Goal: Task Accomplishment & Management: Complete application form

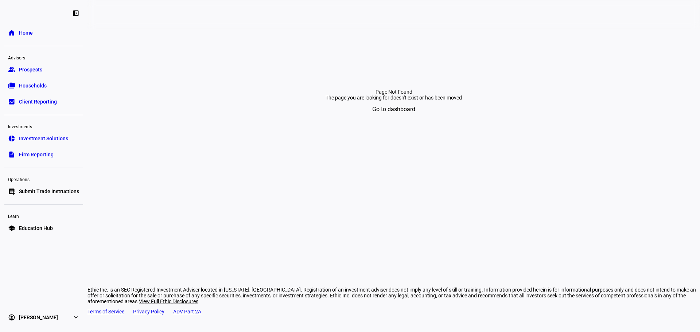
click at [72, 193] on span "Submit Trade Instructions" at bounding box center [49, 191] width 60 height 7
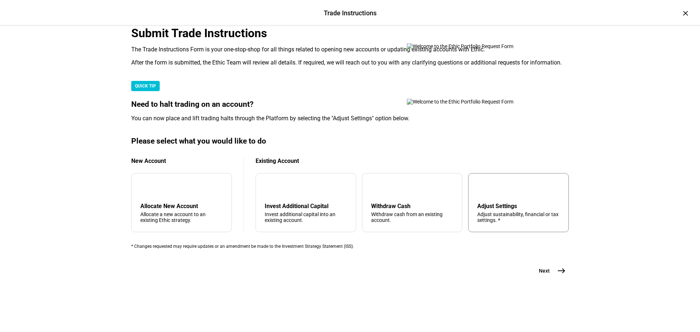
scroll to position [177, 0]
click at [411, 212] on div "Withdraw cash from an existing account." at bounding box center [412, 218] width 82 height 12
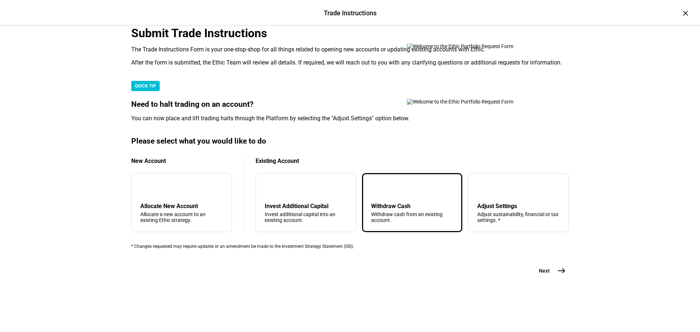
click at [557, 275] on mat-icon "east" at bounding box center [561, 271] width 9 height 9
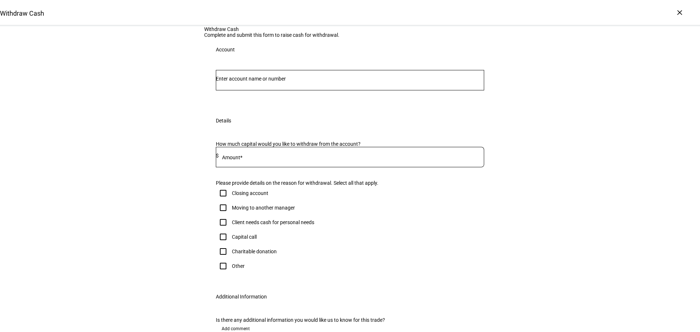
click at [366, 82] on input "Number" at bounding box center [350, 79] width 268 height 6
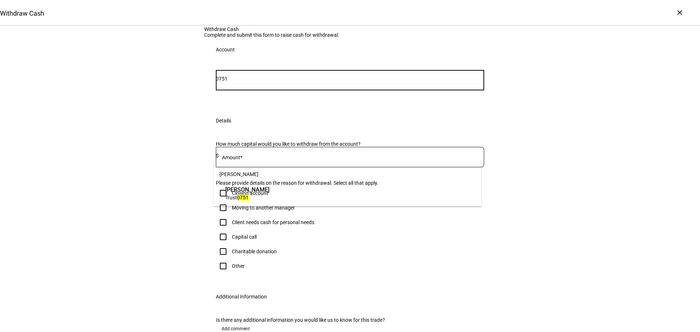
type input "0751"
click at [270, 198] on span "Trust 0751" at bounding box center [247, 197] width 44 height 7
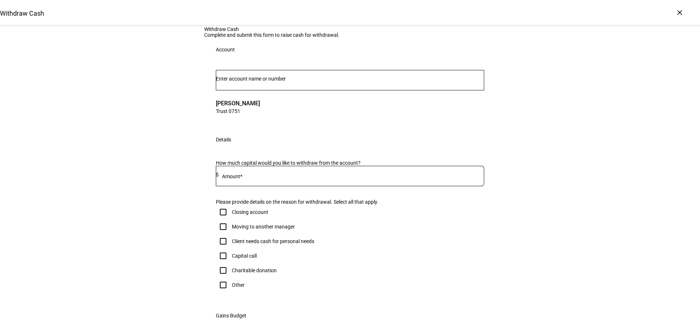
click at [376, 178] on input at bounding box center [352, 175] width 266 height 6
type input "2,138,000"
click at [566, 155] on div "Withdraw Cash Complete and submit this form to raise cash for withdrawal. Accou…" at bounding box center [350, 260] width 700 height 468
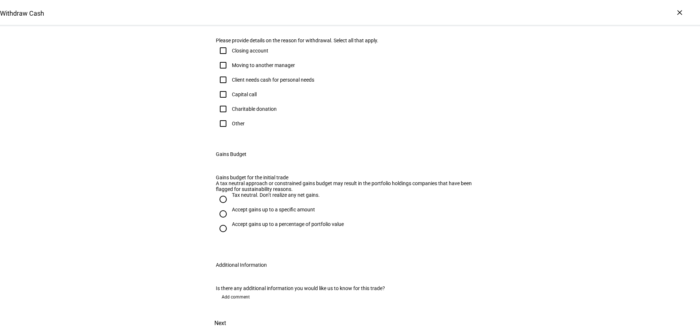
click at [236, 127] on div "Other" at bounding box center [238, 124] width 13 height 6
click at [231, 131] on input "Other" at bounding box center [223, 123] width 15 height 15
checkbox input "true"
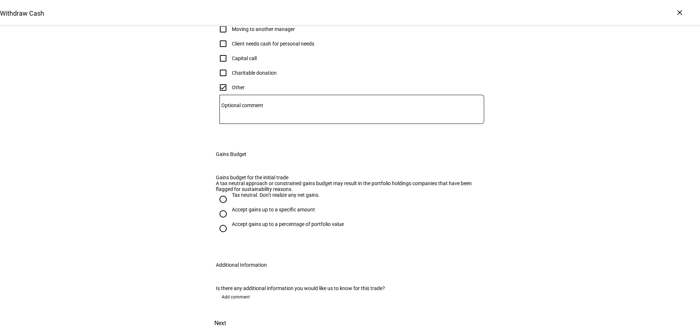
scroll to position [328, 0]
click at [257, 207] on div "Accept gains up to a specific amount" at bounding box center [273, 210] width 83 height 6
click at [231, 207] on input "Accept gains up to a specific amount" at bounding box center [223, 214] width 15 height 15
radio input "true"
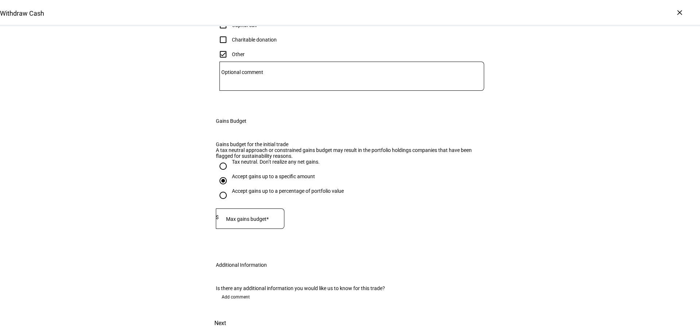
click at [285, 227] on div "Max gains budget* $" at bounding box center [250, 219] width 69 height 20
click at [283, 229] on div at bounding box center [252, 219] width 66 height 20
click at [223, 224] on div "Tax neutral. Don’t realize any net gains. Accept gains up to a specific amount …" at bounding box center [350, 197] width 268 height 77
click at [230, 220] on input at bounding box center [252, 217] width 66 height 6
click at [273, 220] on input "517" at bounding box center [252, 217] width 66 height 6
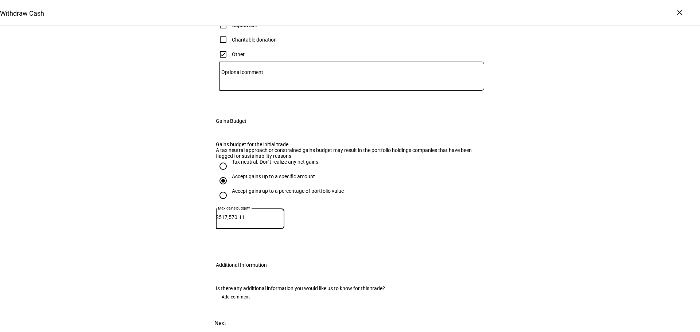
type input "517,570.11"
click at [471, 203] on div "Accept gains up to a percentage of portfolio value" at bounding box center [350, 195] width 268 height 15
click at [236, 315] on span at bounding box center [220, 324] width 32 height 18
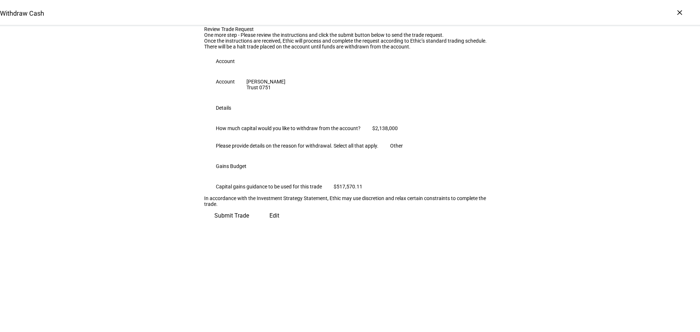
scroll to position [74, 0]
drag, startPoint x: 488, startPoint y: 79, endPoint x: 400, endPoint y: 232, distance: 176.6
click at [413, 196] on eth-form-table-row "Capital gains guidance to be used for this trade $517,570.11" at bounding box center [350, 187] width 292 height 18
click at [249, 225] on span "Submit Trade" at bounding box center [231, 216] width 35 height 18
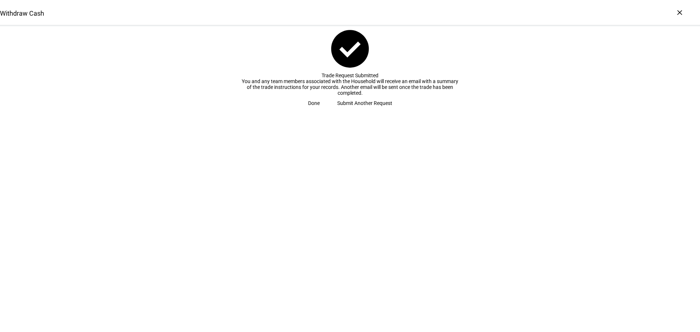
click at [320, 111] on span "Done" at bounding box center [314, 103] width 12 height 15
